Goal: Find specific page/section: Find specific page/section

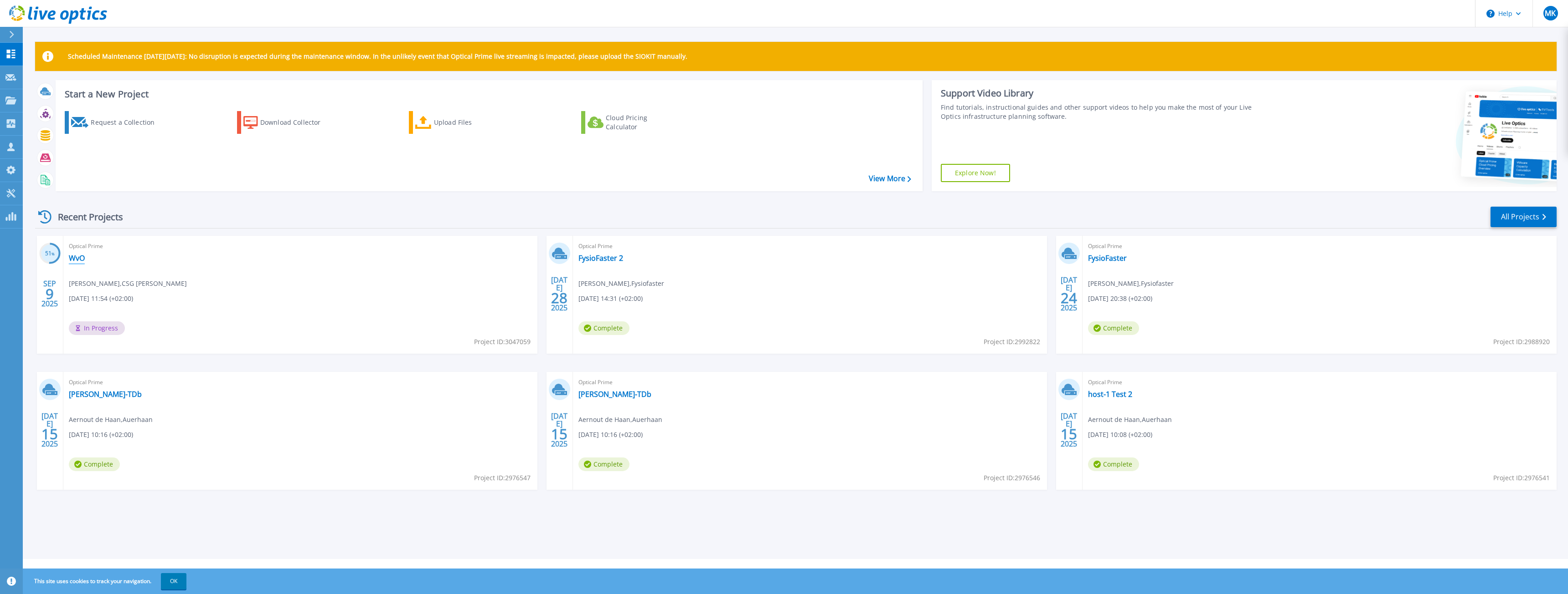
click at [80, 257] on link "WvO" at bounding box center [77, 258] width 16 height 9
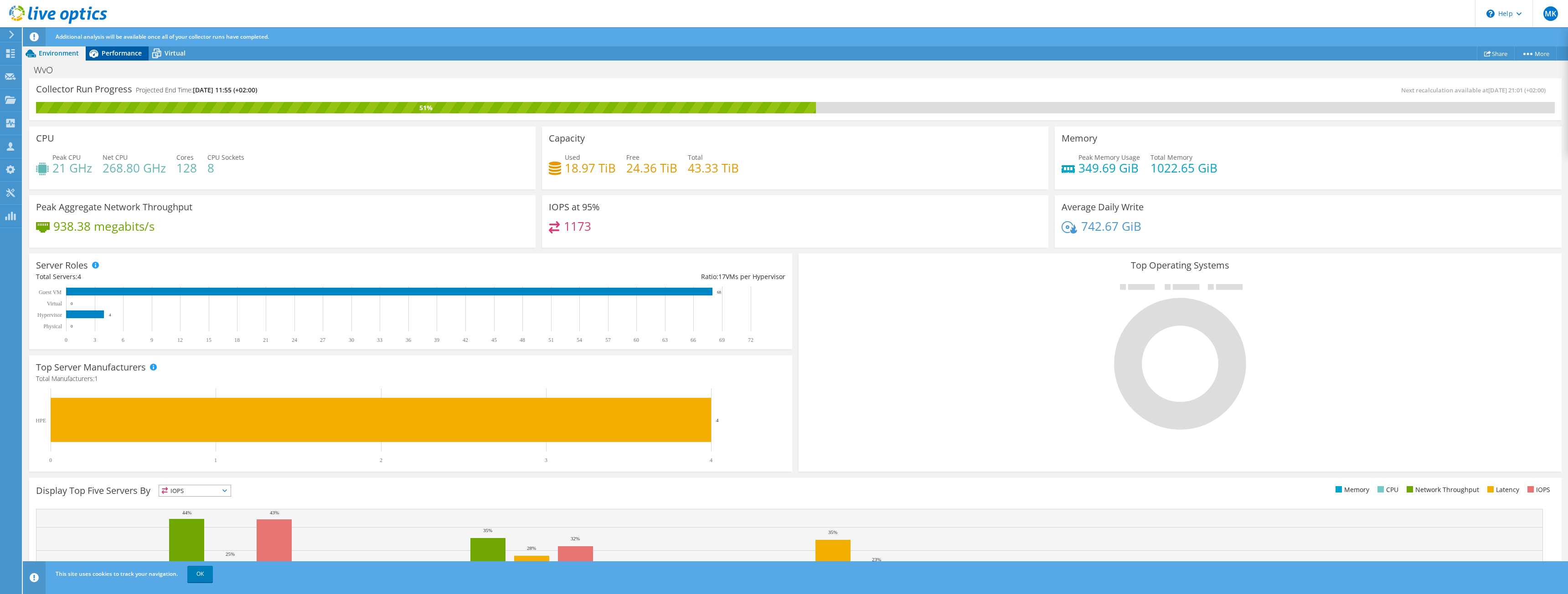
click at [116, 54] on span "Performance" at bounding box center [122, 53] width 40 height 9
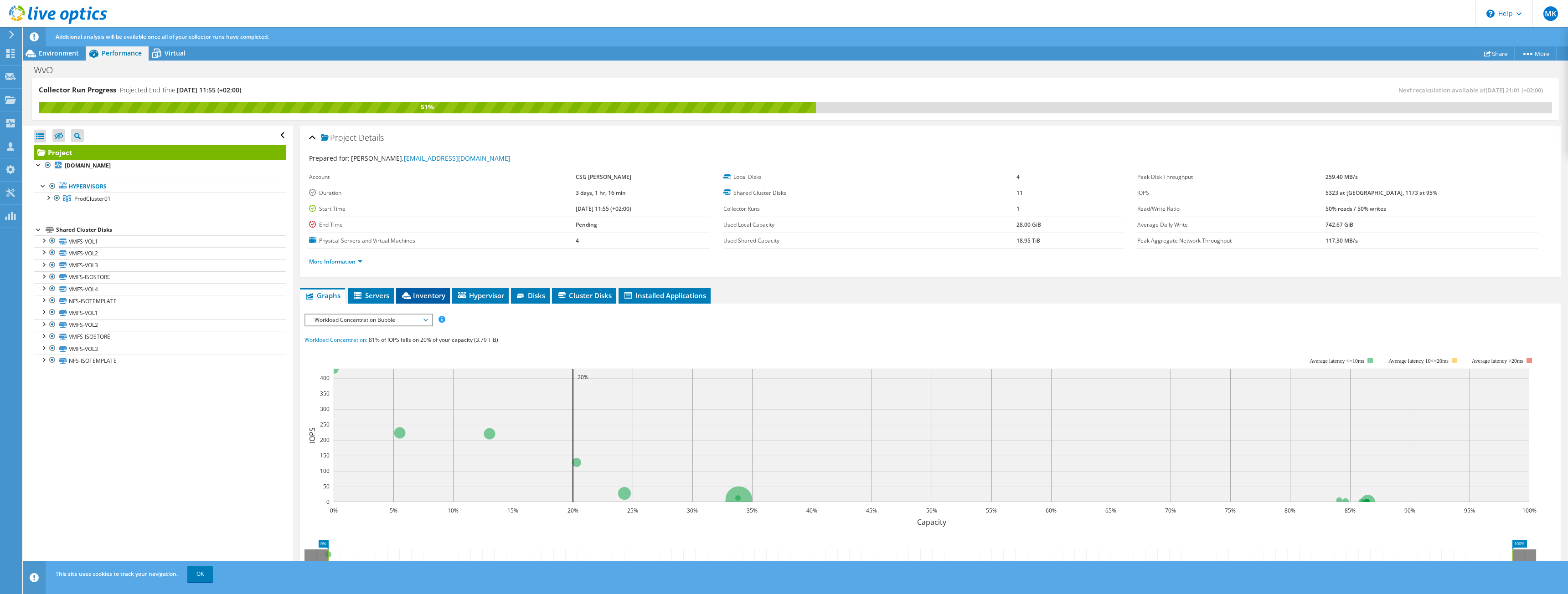
click at [426, 294] on span "Inventory" at bounding box center [423, 295] width 45 height 9
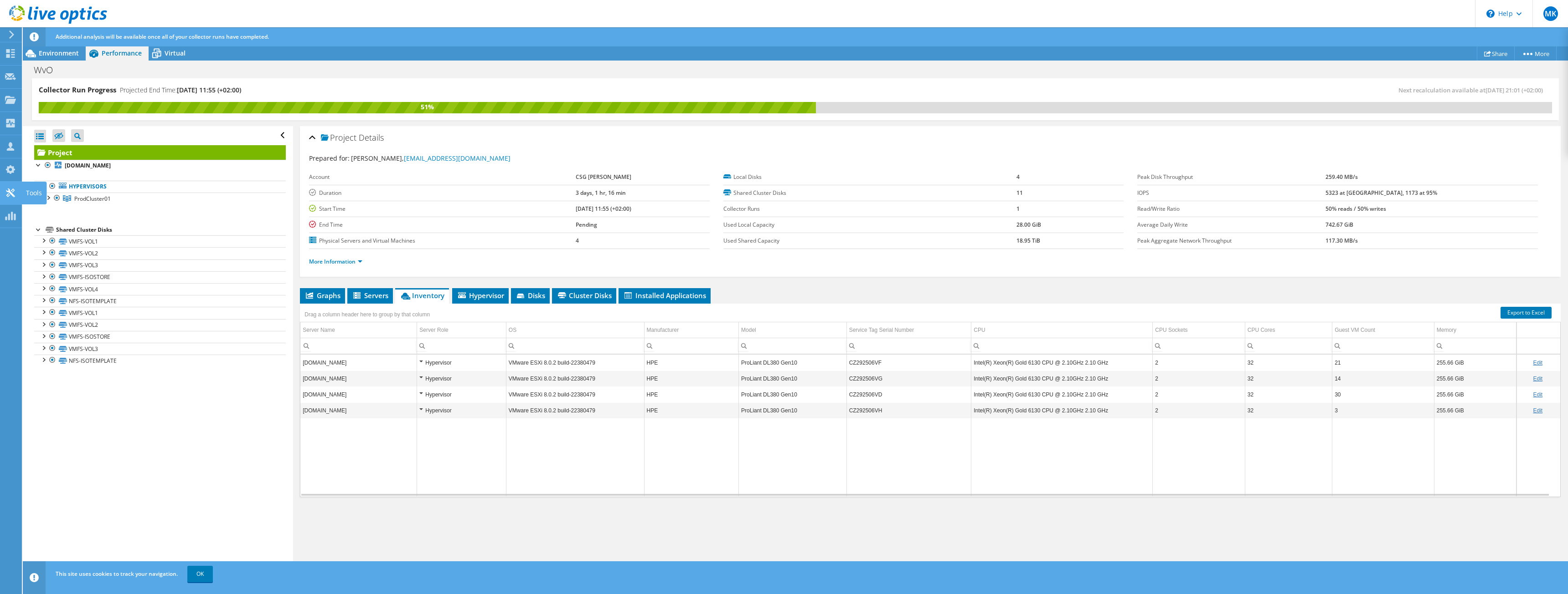
click at [8, 193] on use at bounding box center [10, 193] width 9 height 9
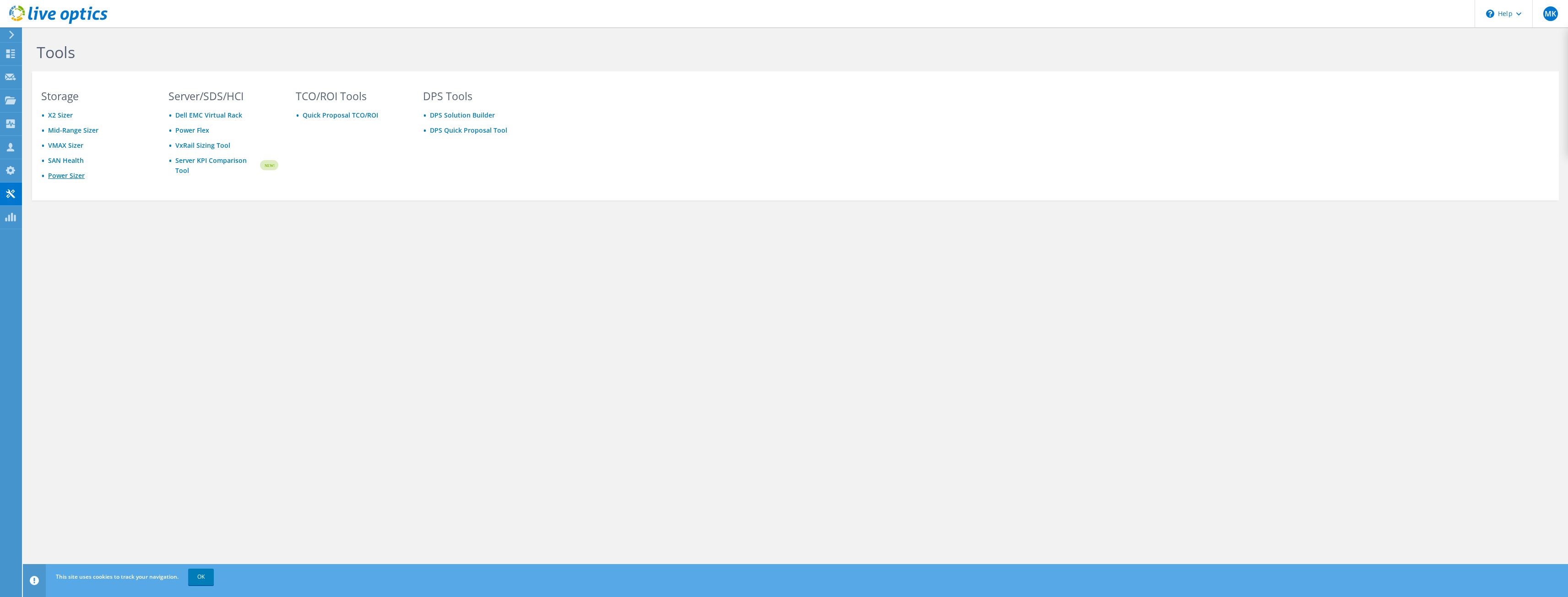
click at [75, 175] on link "Power Sizer" at bounding box center [66, 175] width 36 height 9
